Goal: Task Accomplishment & Management: Complete application form

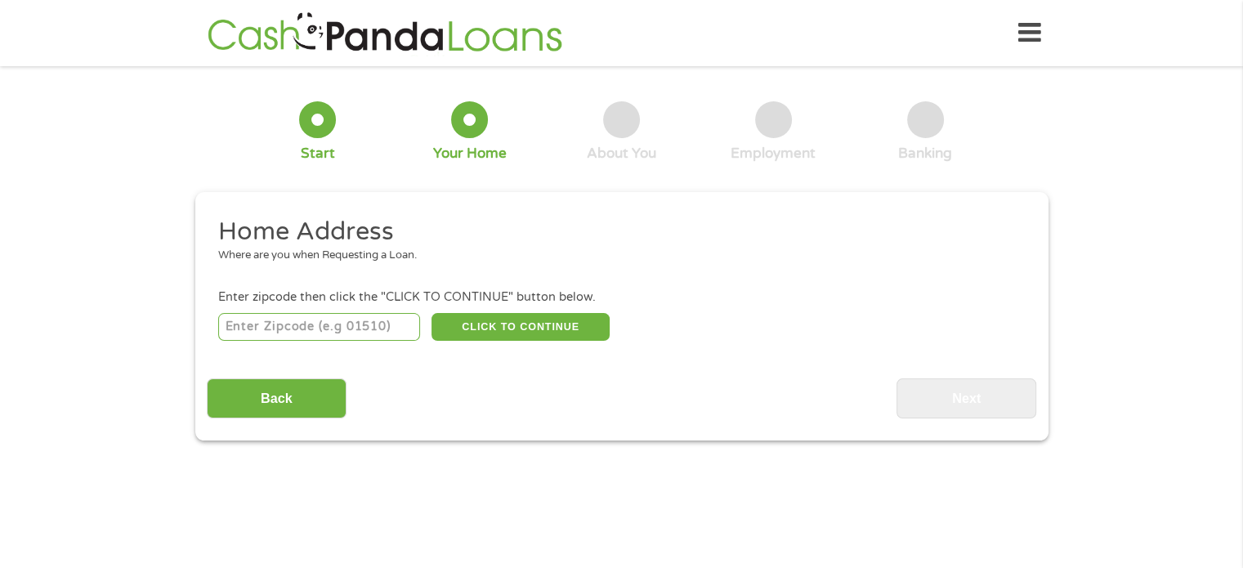
click at [268, 322] on input "number" at bounding box center [319, 327] width 202 height 28
type input "76114"
click at [516, 315] on button "CLICK TO CONTINUE" at bounding box center [520, 327] width 178 height 28
type input "76114"
type input "[GEOGRAPHIC_DATA]"
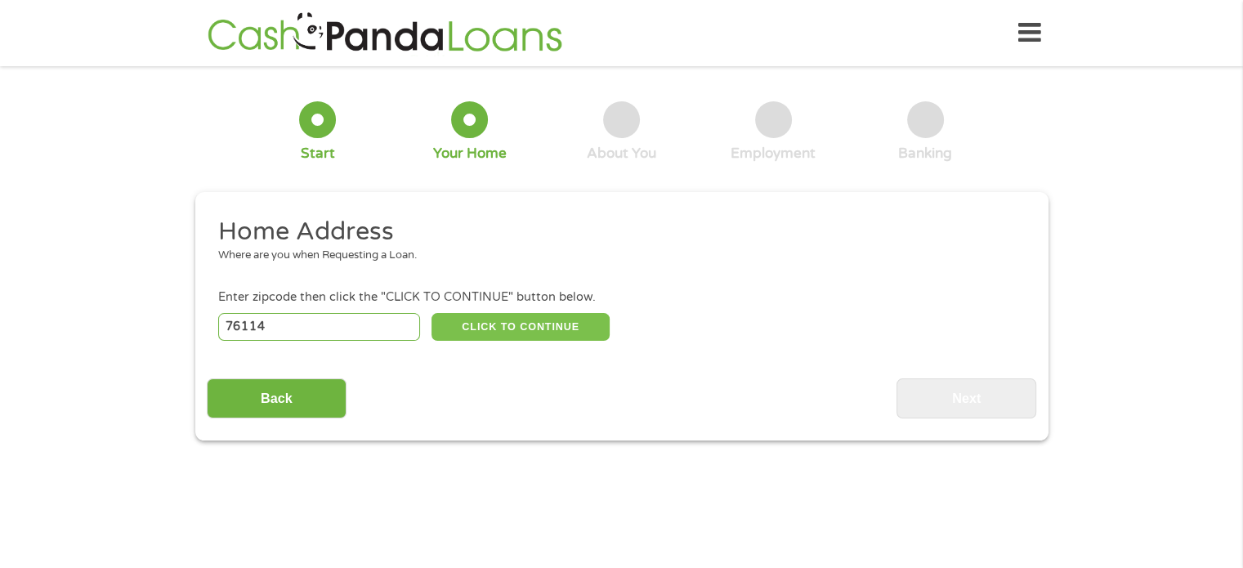
select select "[US_STATE]"
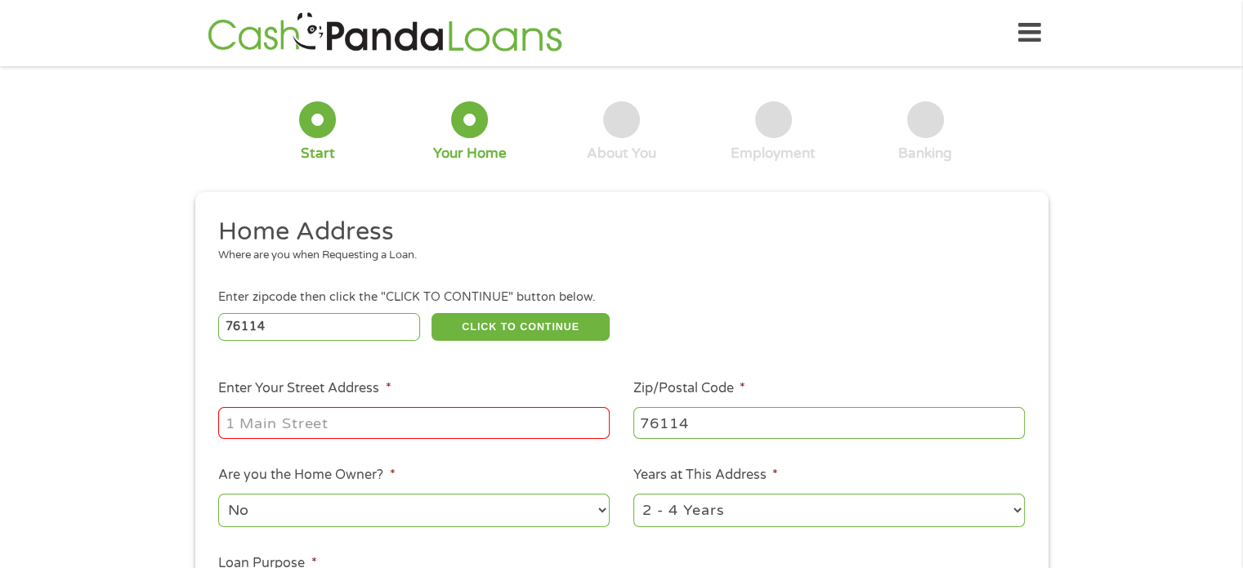
click at [378, 416] on input "Enter Your Street Address *" at bounding box center [413, 422] width 391 height 31
type input "[STREET_ADDRESS]"
click at [768, 503] on select "1 Year or less 1 - 2 Years 2 - 4 Years Over 4 Years" at bounding box center [828, 509] width 391 height 33
select select "60months"
click at [633, 495] on select "1 Year or less 1 - 2 Years 2 - 4 Years Over 4 Years" at bounding box center [828, 509] width 391 height 33
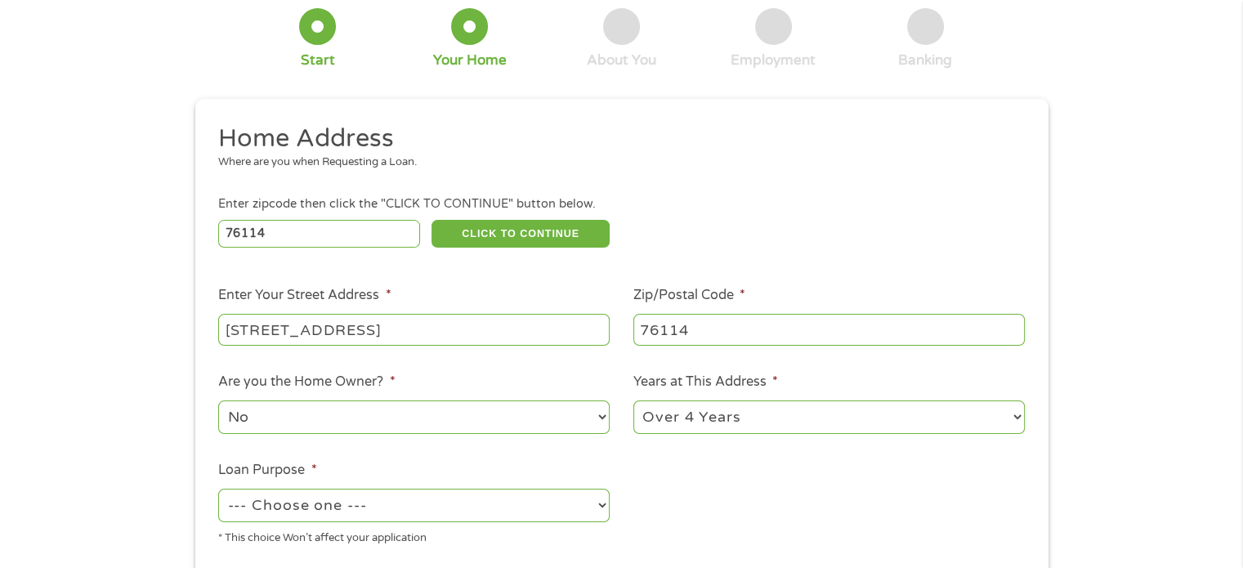
scroll to position [163, 0]
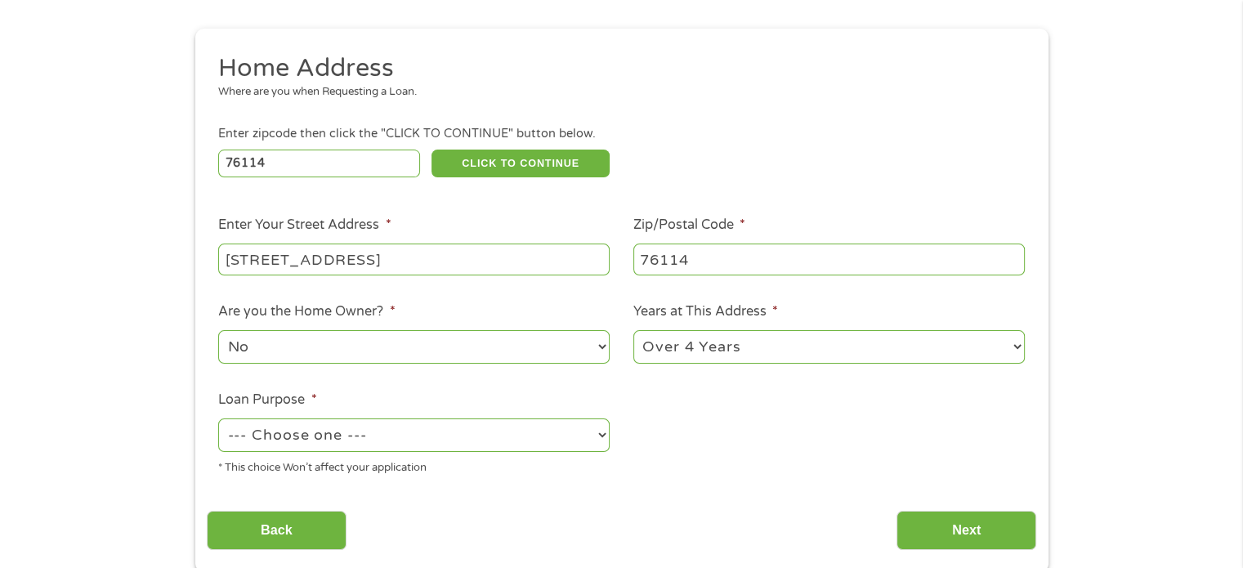
click at [359, 435] on select "--- Choose one --- Pay Bills Debt Consolidation Home Improvement Major Purchase…" at bounding box center [413, 434] width 391 height 33
select select "other"
click at [218, 420] on select "--- Choose one --- Pay Bills Debt Consolidation Home Improvement Major Purchase…" at bounding box center [413, 434] width 391 height 33
click at [930, 538] on input "Next" at bounding box center [966, 531] width 140 height 40
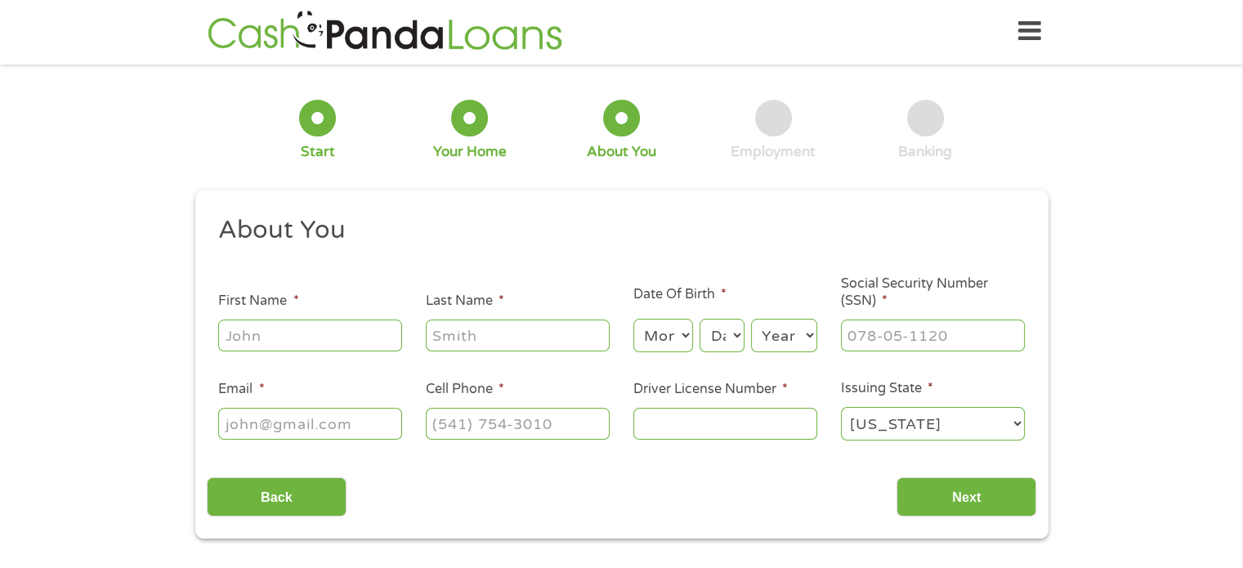
scroll to position [0, 0]
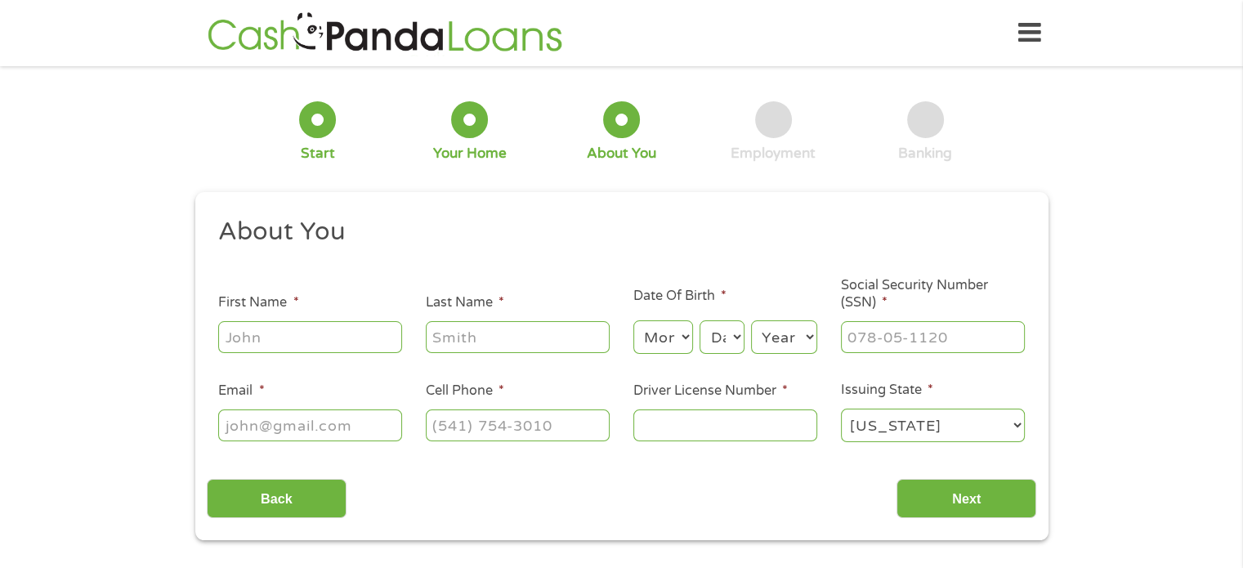
click at [279, 340] on input "First Name *" at bounding box center [310, 336] width 184 height 31
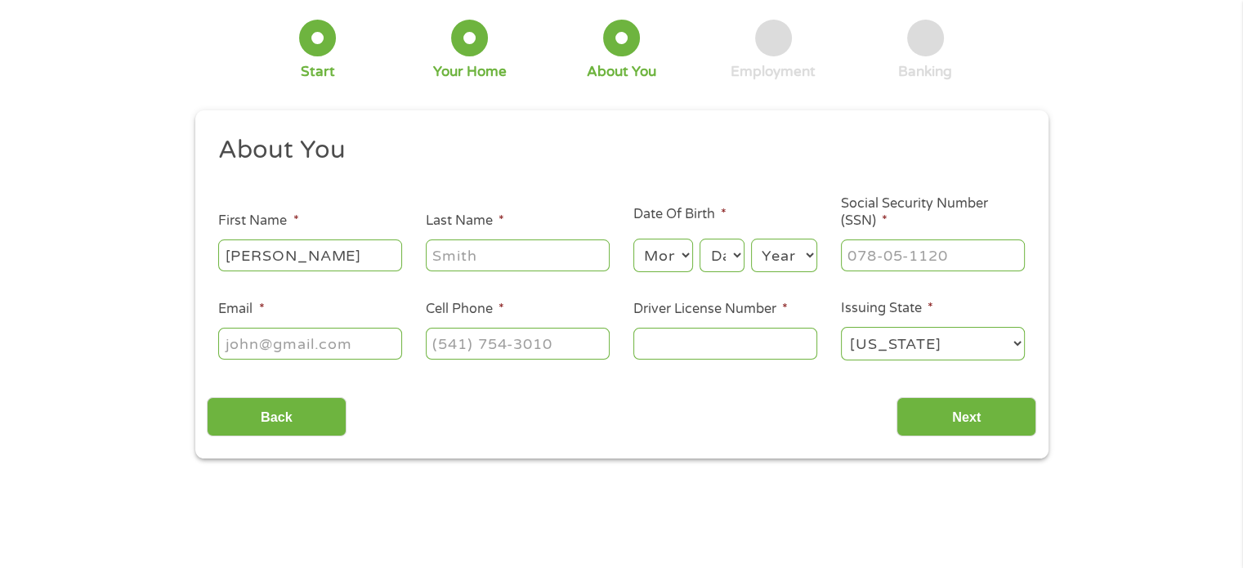
type input "[PERSON_NAME]"
click at [683, 264] on select "Month 1 2 3 4 5 6 7 8 9 10 11 12" at bounding box center [663, 255] width 60 height 33
select select "11"
click at [633, 239] on select "Month 1 2 3 4 5 6 7 8 9 10 11 12" at bounding box center [663, 255] width 60 height 33
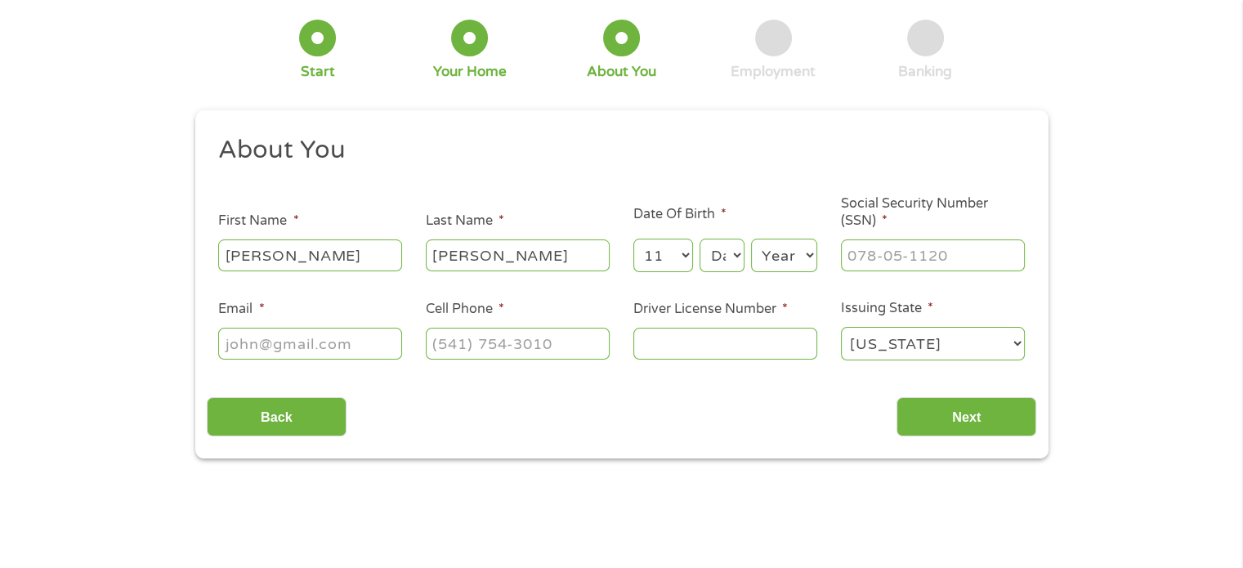
click at [712, 254] on select "Day 1 2 3 4 5 6 7 8 9 10 11 12 13 14 15 16 17 18 19 20 21 22 23 24 25 26 27 28 …" at bounding box center [721, 255] width 44 height 33
select select "13"
click at [699, 239] on select "Day 1 2 3 4 5 6 7 8 9 10 11 12 13 14 15 16 17 18 19 20 21 22 23 24 25 26 27 28 …" at bounding box center [721, 255] width 44 height 33
click at [775, 258] on select "Year [DATE] 2006 2005 2004 2003 2002 2001 2000 1999 1998 1997 1996 1995 1994 19…" at bounding box center [784, 255] width 66 height 33
select select "1985"
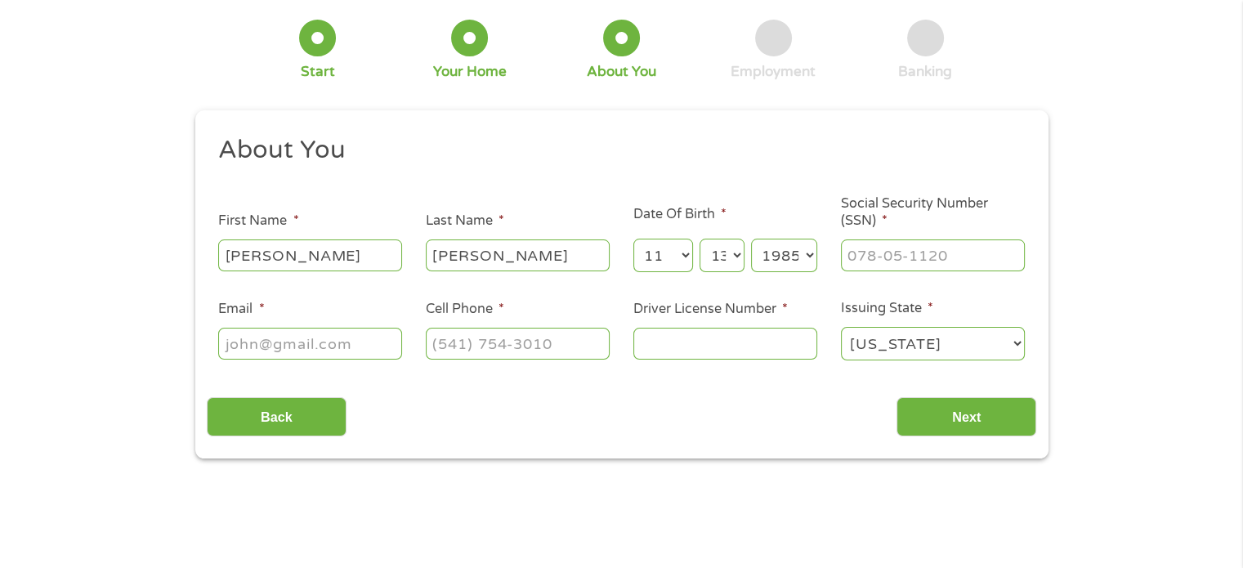
click at [751, 239] on select "Year [DATE] 2006 2005 2004 2003 2002 2001 2000 1999 1998 1997 1996 1995 1994 19…" at bounding box center [784, 255] width 66 height 33
click at [849, 255] on input "___-__-____" at bounding box center [933, 254] width 184 height 31
type input "463-97-8386"
click at [304, 359] on input "Email *" at bounding box center [310, 343] width 184 height 31
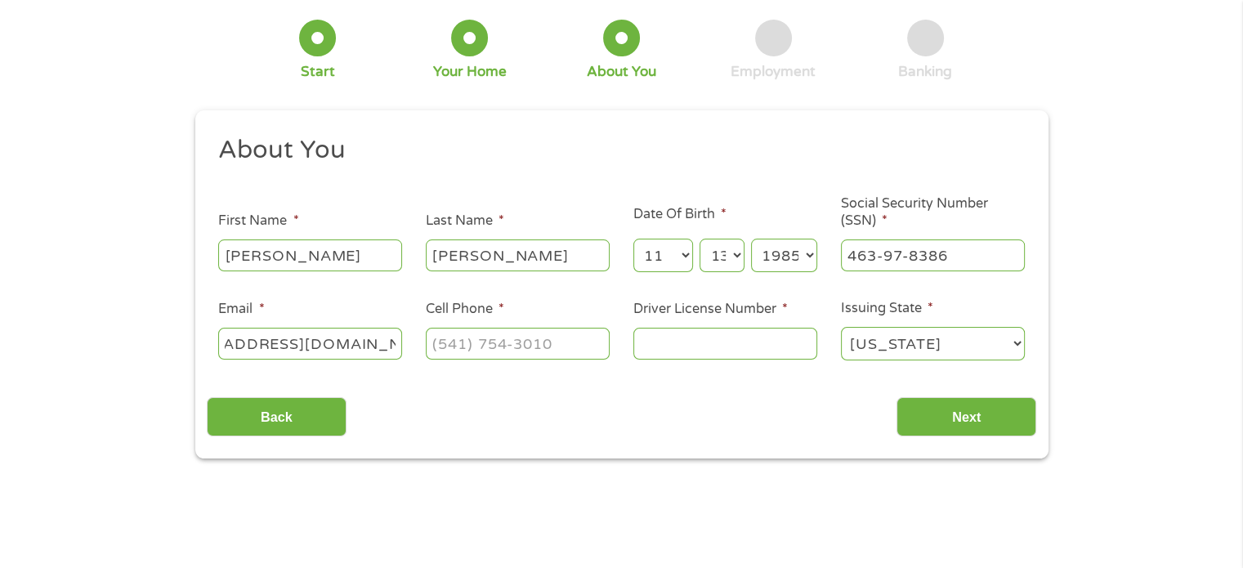
type input "[EMAIL_ADDRESS][DOMAIN_NAME]"
type input "[PHONE_NUMBER]"
type input "19872426"
click at [942, 400] on input "Next" at bounding box center [966, 417] width 140 height 40
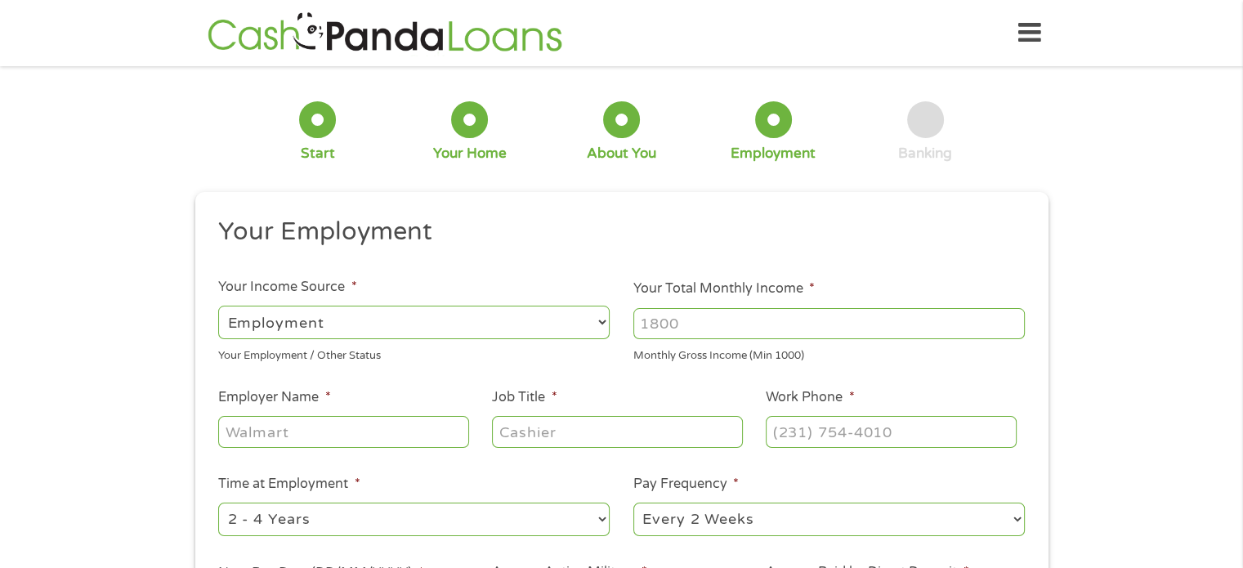
click at [437, 316] on select "--- Choose one --- Employment [DEMOGRAPHIC_DATA] Benefits" at bounding box center [413, 322] width 391 height 33
select select "benefits"
click at [218, 306] on select "--- Choose one --- Employment [DEMOGRAPHIC_DATA] Benefits" at bounding box center [413, 322] width 391 height 33
type input "Other"
type input "[PHONE_NUMBER]"
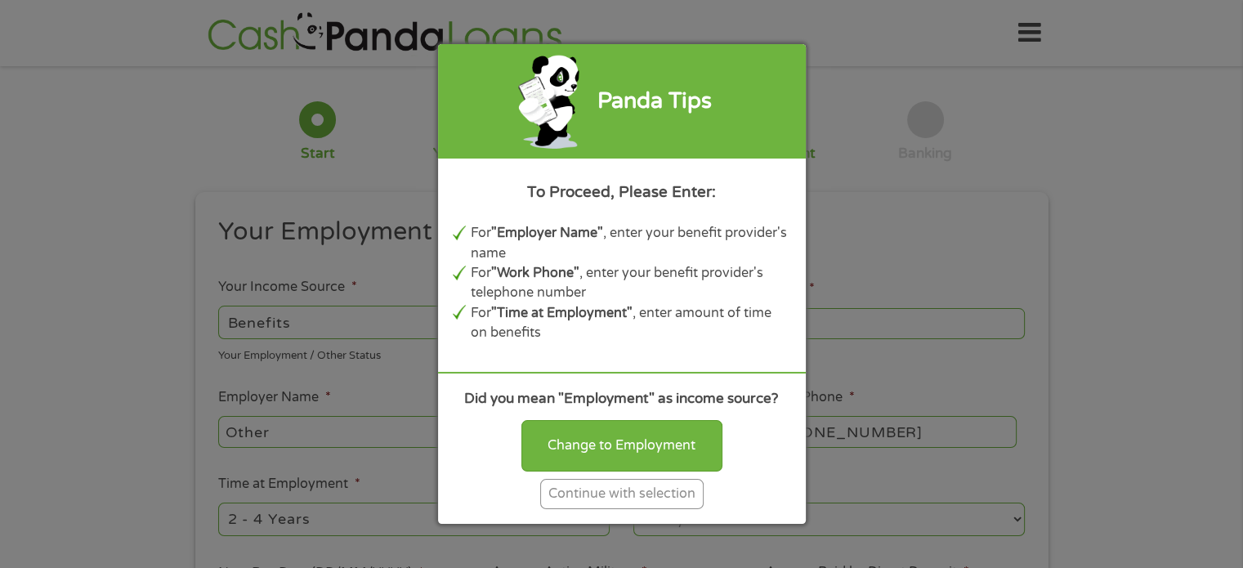
click at [627, 499] on div "Continue with selection" at bounding box center [621, 494] width 163 height 30
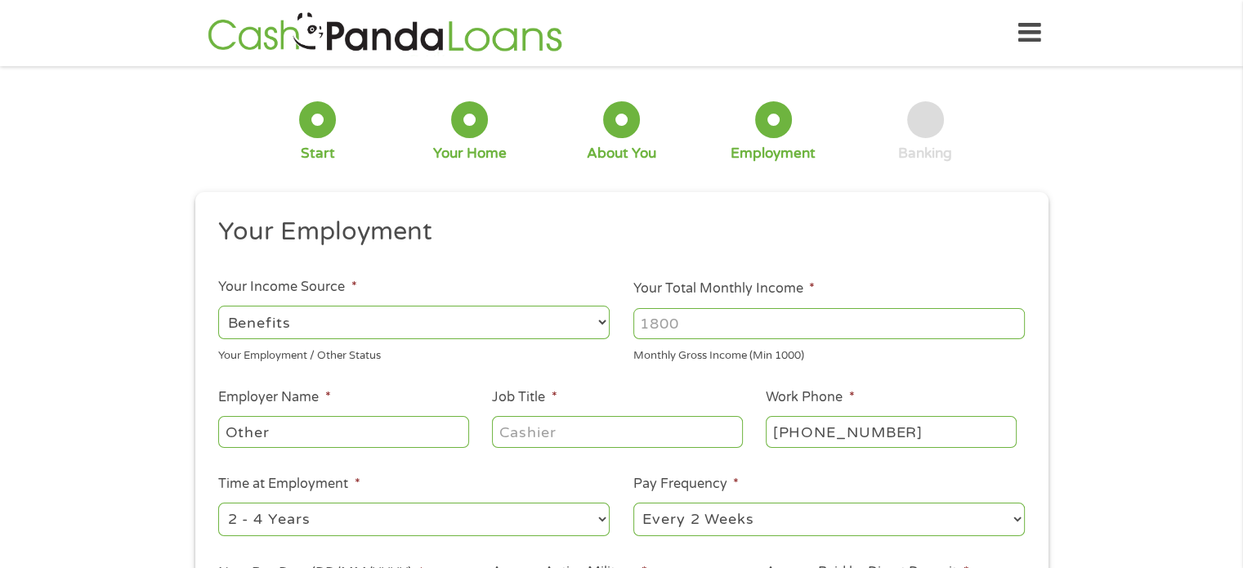
click at [720, 314] on input "Your Total Monthly Income *" at bounding box center [828, 323] width 391 height 31
type input "803"
click at [360, 329] on select "--- Choose one --- Employment [DEMOGRAPHIC_DATA] Benefits" at bounding box center [413, 322] width 391 height 33
click at [218, 306] on select "--- Choose one --- Employment [DEMOGRAPHIC_DATA] Benefits" at bounding box center [413, 322] width 391 height 33
click at [309, 431] on input "Other" at bounding box center [343, 431] width 250 height 31
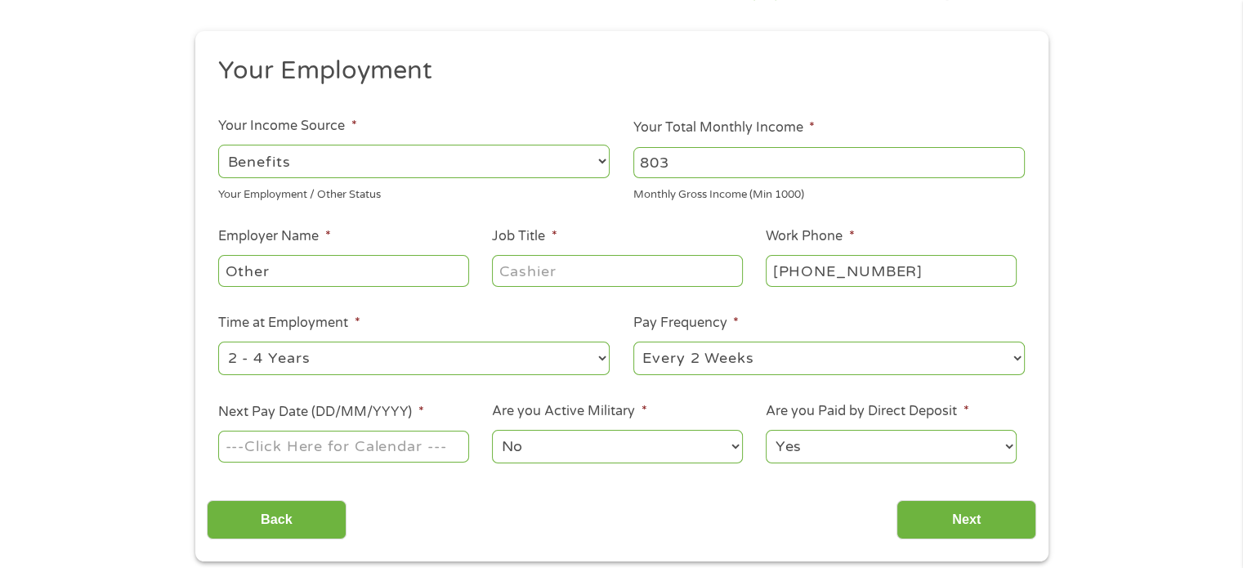
scroll to position [163, 0]
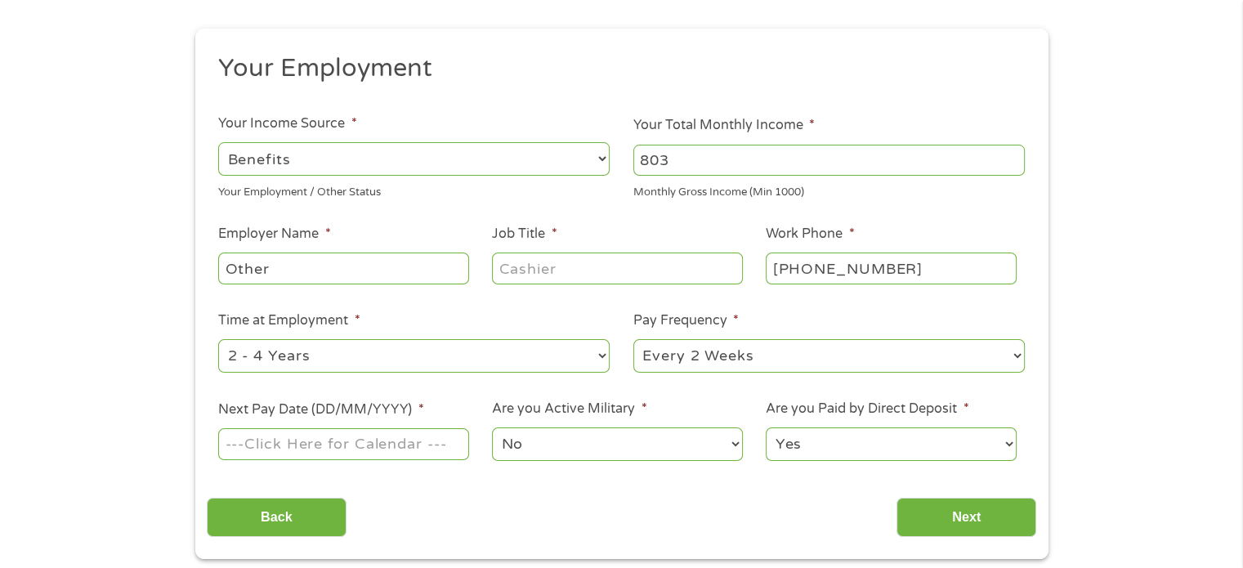
click at [330, 358] on select "--- Choose one --- 1 Year or less 1 - 2 Years 2 - 4 Years Over 4 Years" at bounding box center [413, 355] width 391 height 33
select select "12months"
click at [218, 340] on select "--- Choose one --- 1 Year or less 1 - 2 Years 2 - 4 Years Over 4 Years" at bounding box center [413, 355] width 391 height 33
click at [838, 355] on select "--- Choose one --- Every 2 Weeks Every Week Monthly Semi-Monthly" at bounding box center [828, 355] width 391 height 33
select select "monthly"
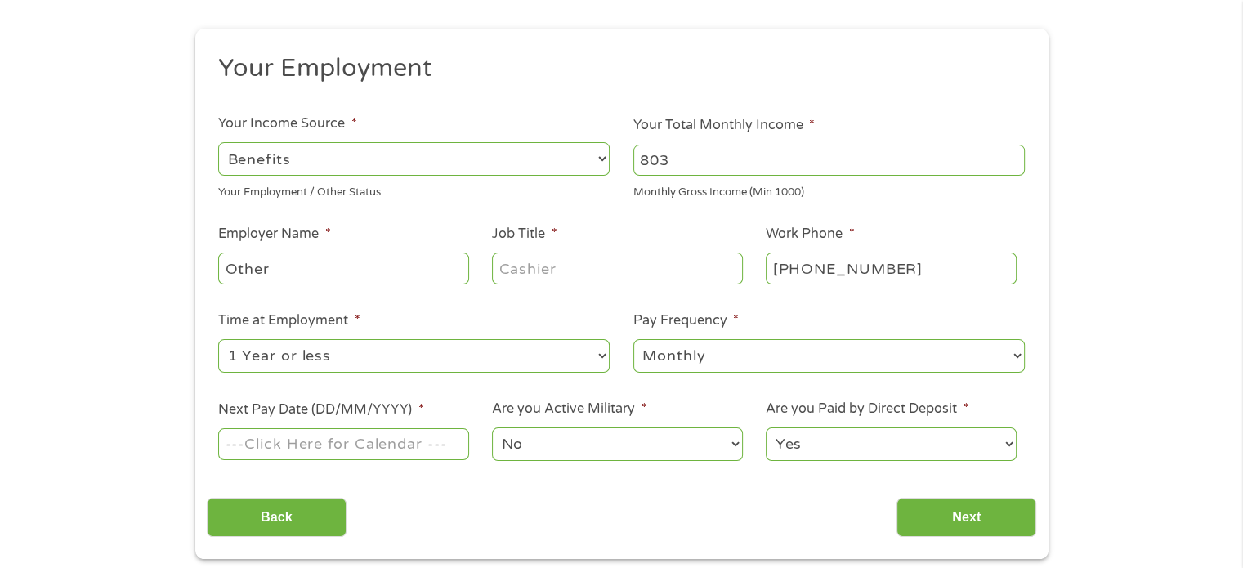
click at [633, 340] on select "--- Choose one --- Every 2 Weeks Every Week Monthly Semi-Monthly" at bounding box center [828, 355] width 391 height 33
click at [282, 446] on input "Next Pay Date (DD/MM/YYYY) *" at bounding box center [343, 443] width 250 height 31
click at [318, 450] on input "[DATE]" at bounding box center [343, 443] width 250 height 31
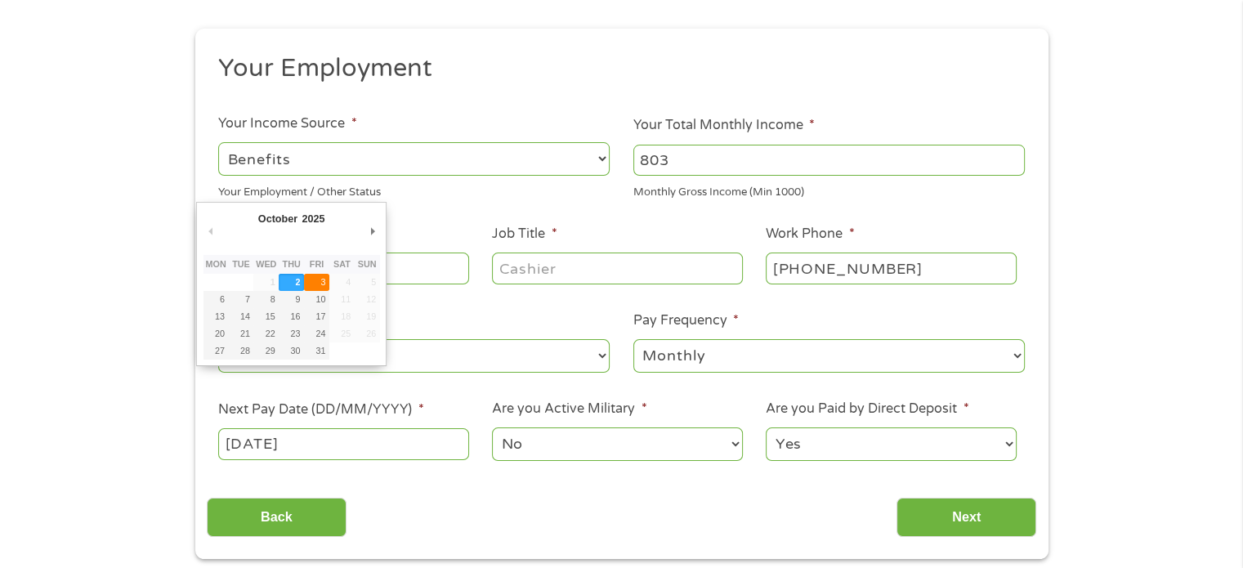
type input "[DATE]"
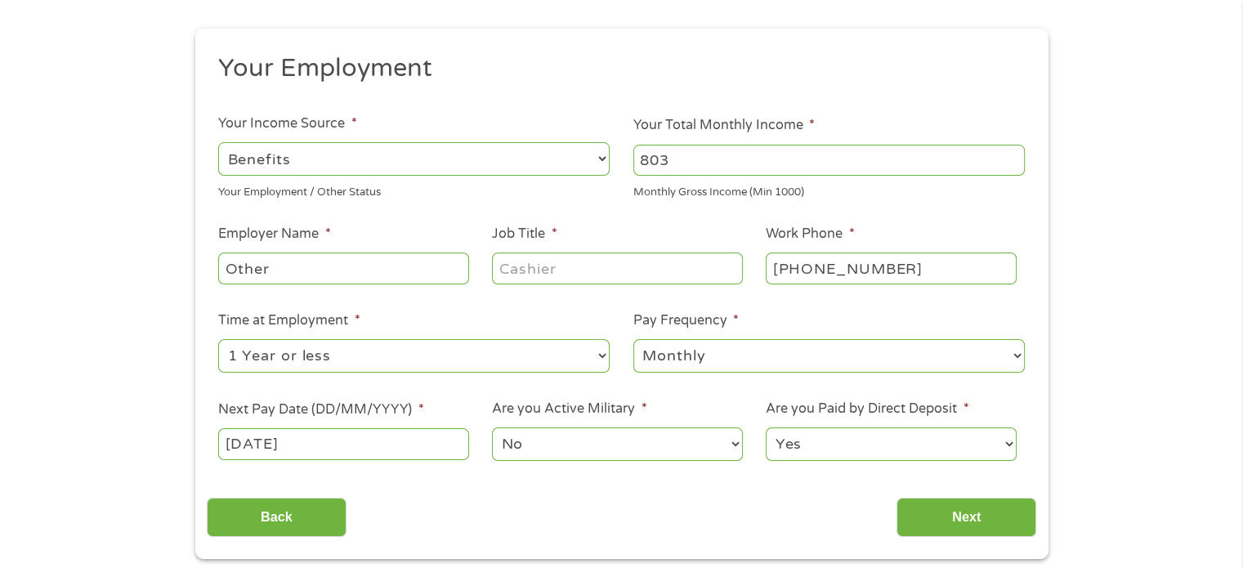
click at [597, 447] on select "No Yes" at bounding box center [617, 443] width 250 height 33
click at [492, 428] on select "No Yes" at bounding box center [617, 443] width 250 height 33
click at [957, 515] on input "Next" at bounding box center [966, 518] width 140 height 40
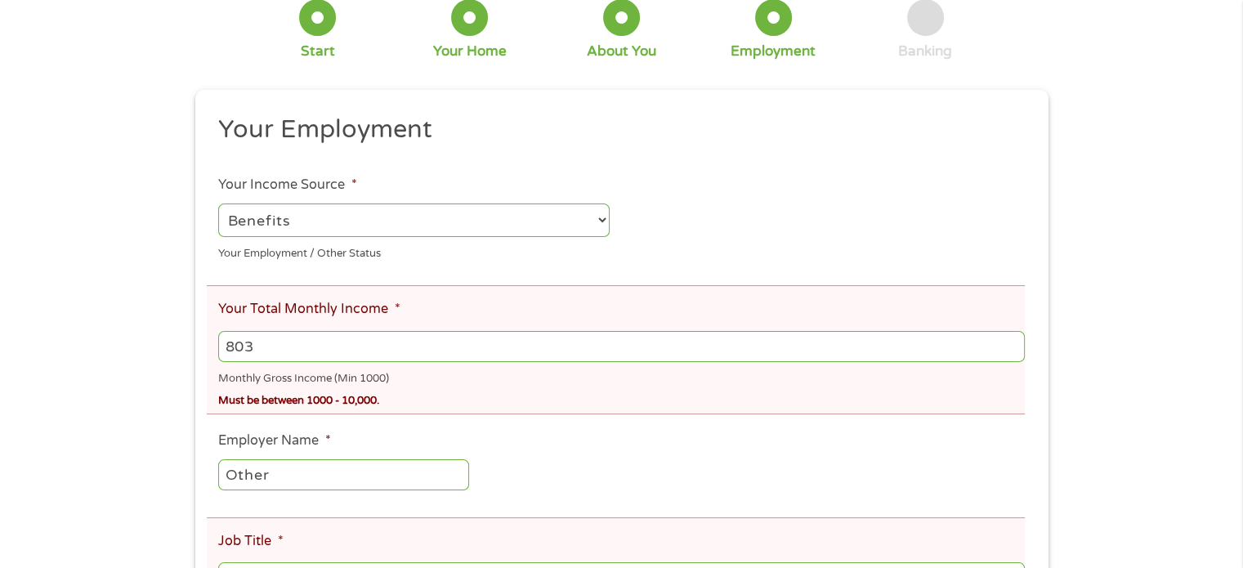
click at [270, 354] on input "803" at bounding box center [621, 346] width 806 height 31
type input "8"
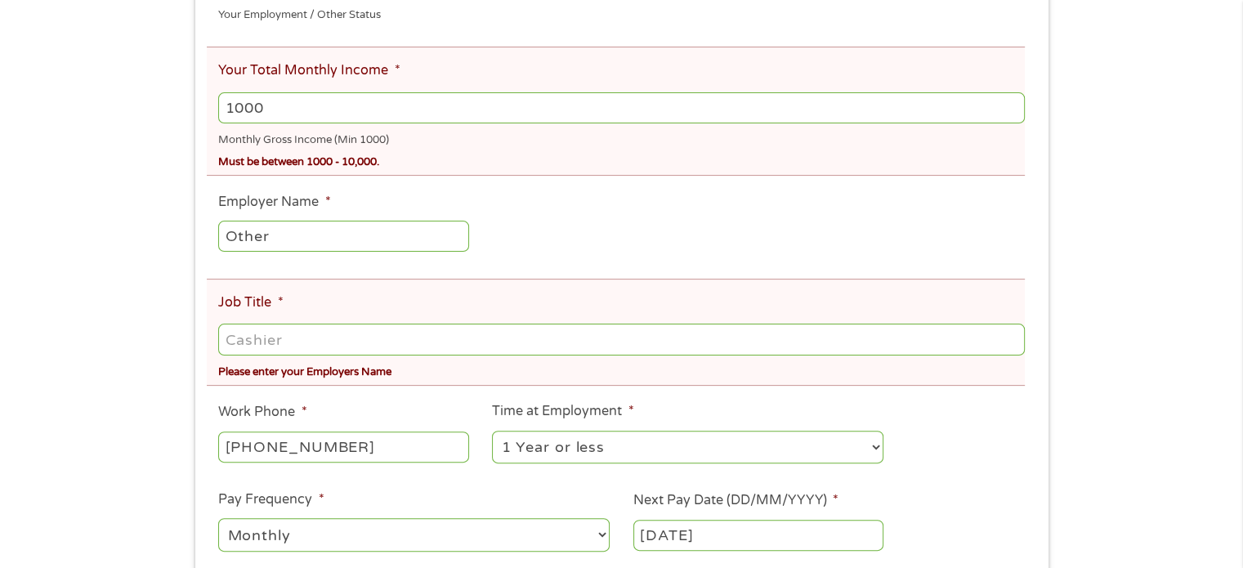
scroll to position [409, 0]
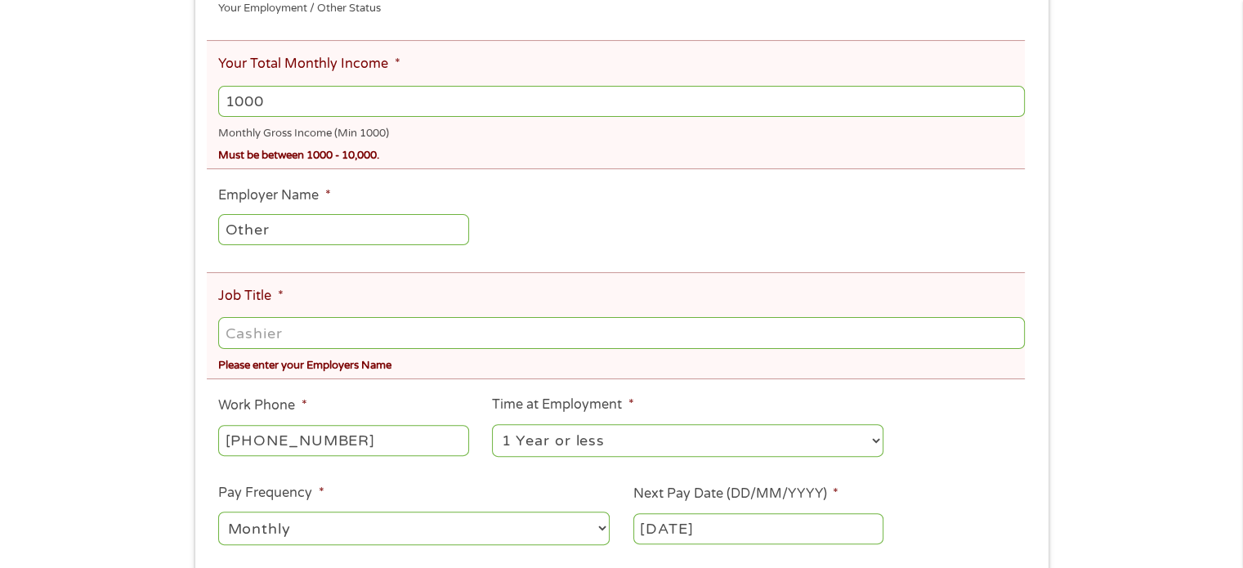
type input "1000"
click at [283, 340] on input "Job Title *" at bounding box center [621, 332] width 806 height 31
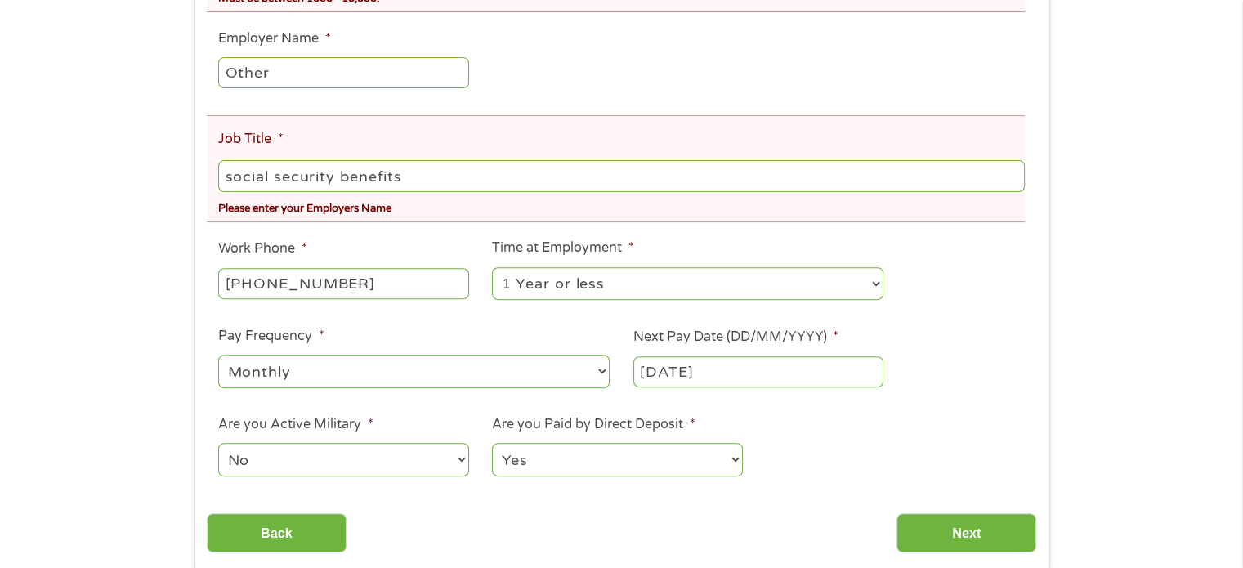
scroll to position [572, 0]
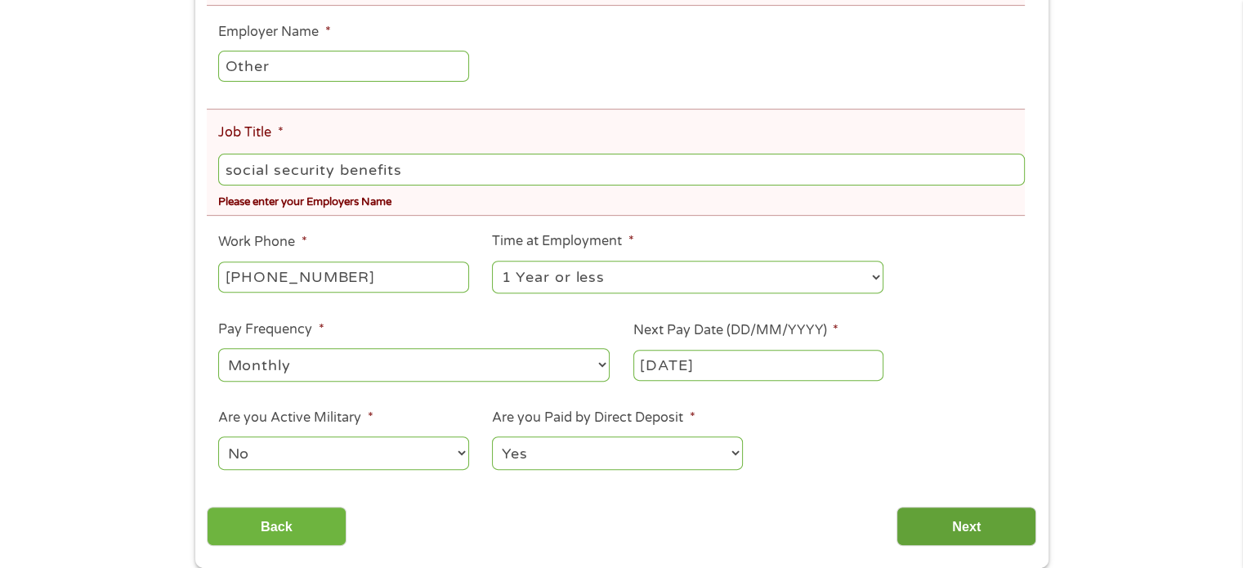
type input "social security benefits"
click at [1006, 536] on input "Next" at bounding box center [966, 527] width 140 height 40
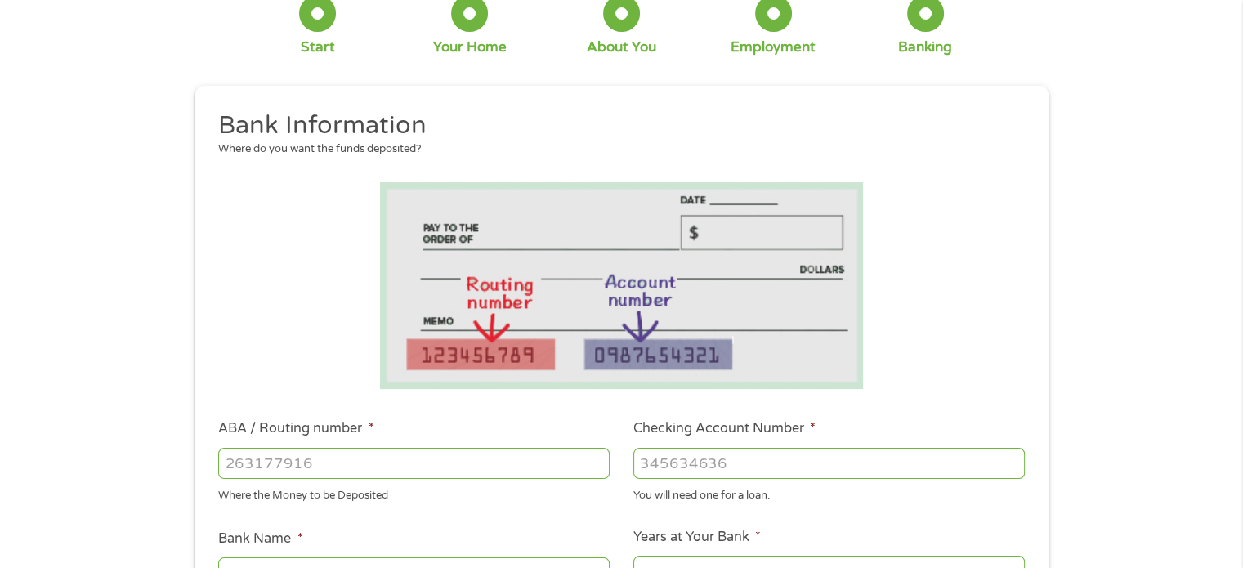
scroll to position [245, 0]
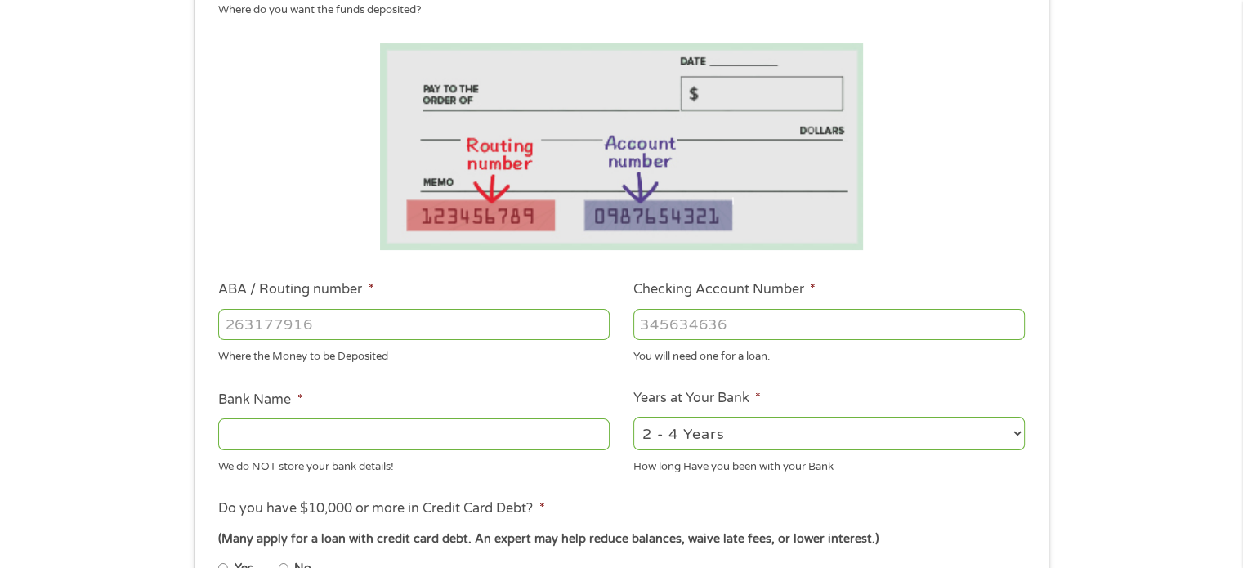
click at [275, 315] on input "ABA / Routing number *" at bounding box center [413, 324] width 391 height 31
type input "031101279"
type input "THE BANCORP BANK"
type input "031101279"
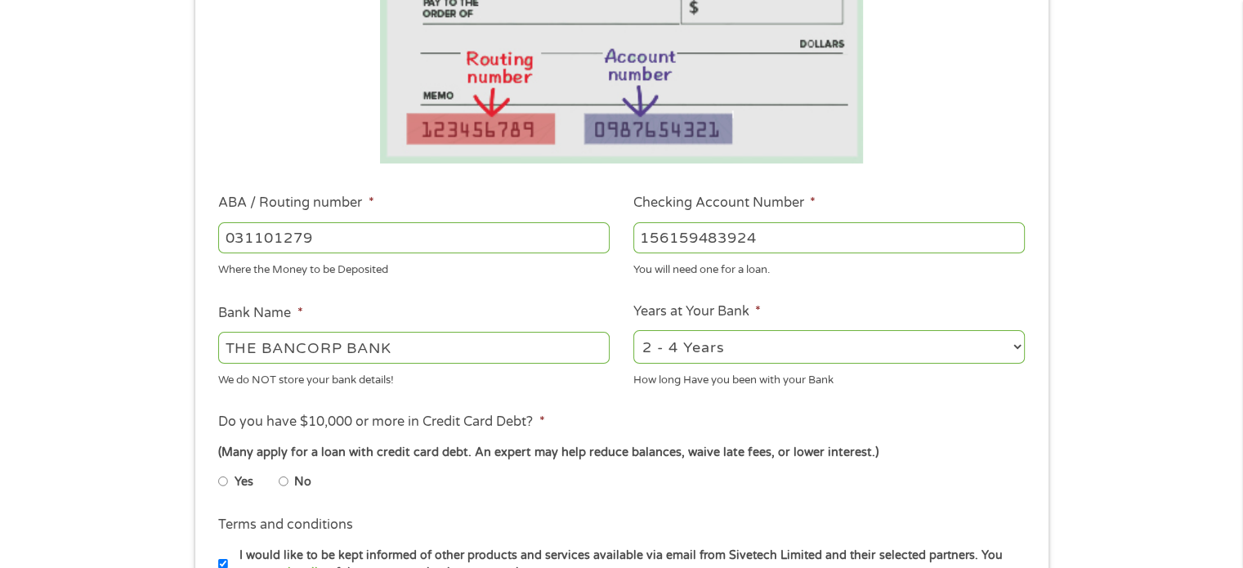
scroll to position [409, 0]
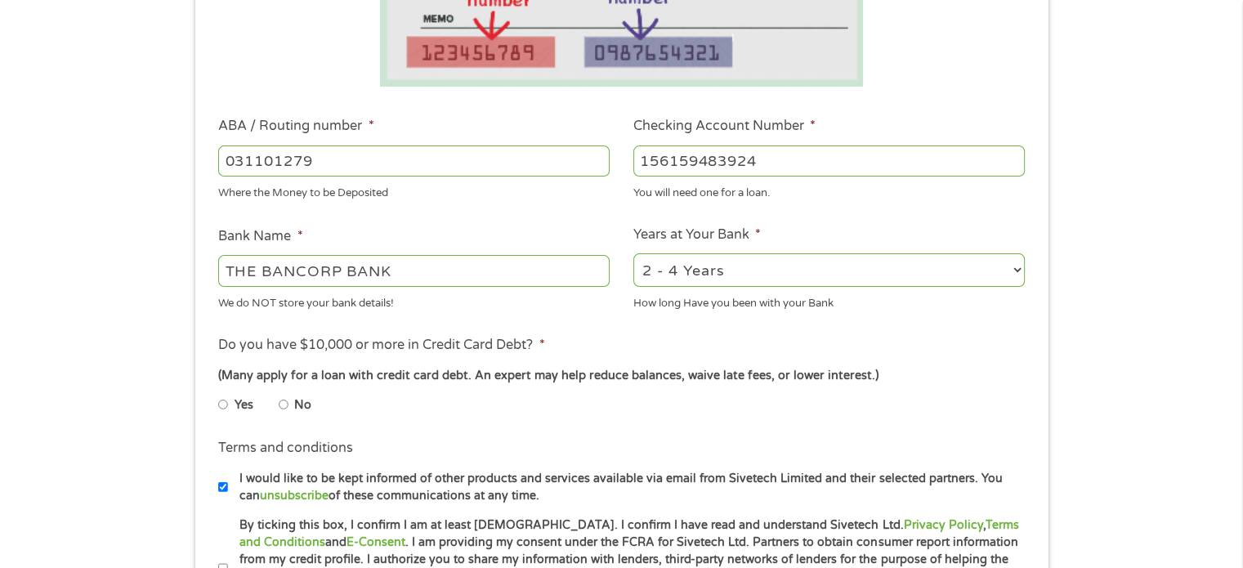
type input "156159483924"
click at [284, 406] on input "No" at bounding box center [284, 404] width 10 height 26
radio input "true"
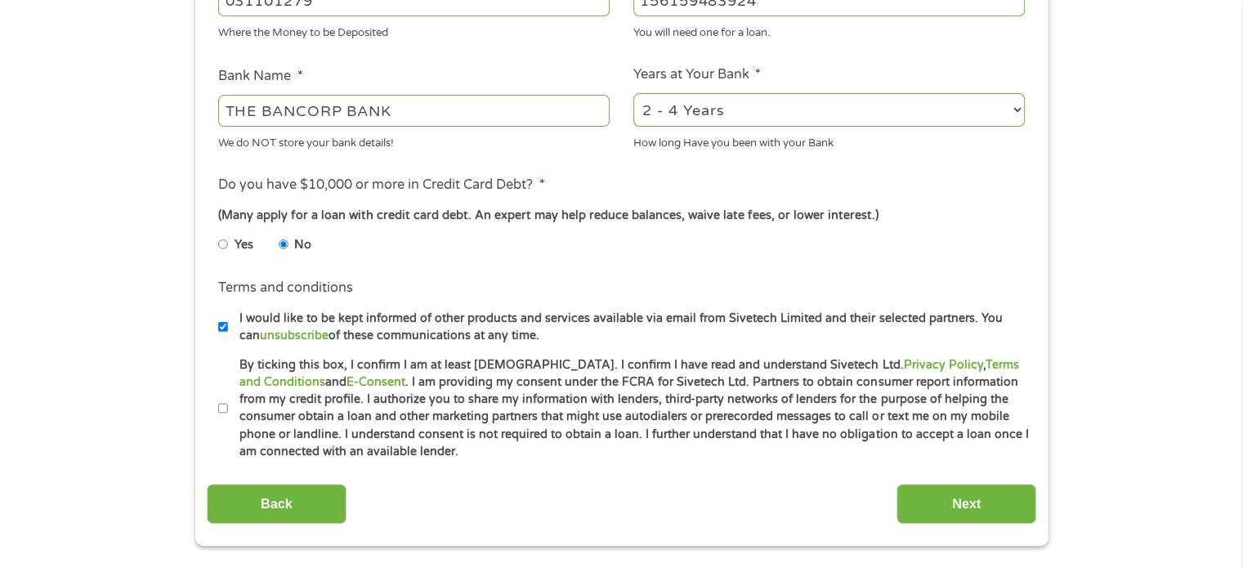
scroll to position [572, 0]
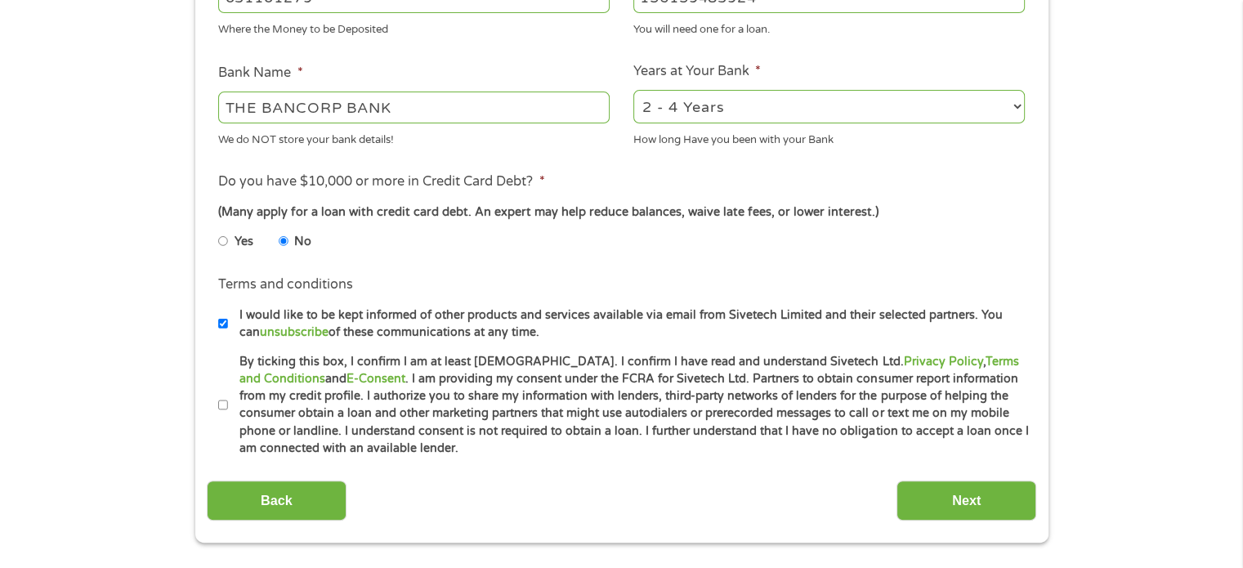
click at [222, 404] on input "By ticking this box, I confirm I am at least [DEMOGRAPHIC_DATA]. I confirm I ha…" at bounding box center [223, 405] width 10 height 26
checkbox input "true"
click at [951, 502] on input "Next" at bounding box center [966, 500] width 140 height 40
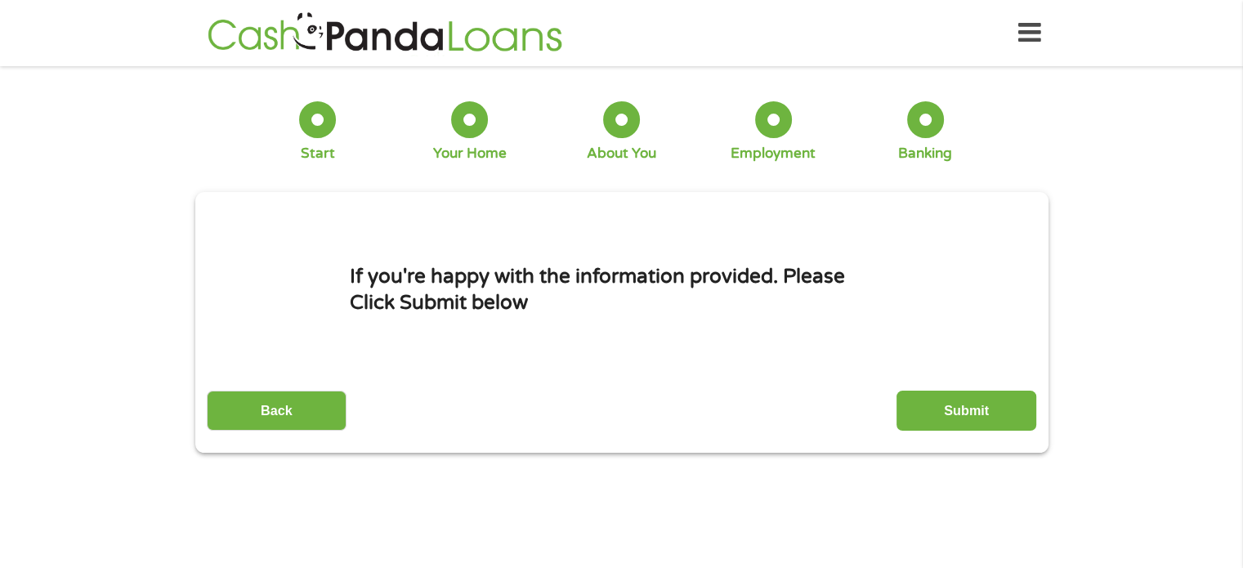
scroll to position [0, 0]
click at [931, 396] on input "Submit" at bounding box center [966, 411] width 140 height 40
